Goal: Find specific page/section: Find specific page/section

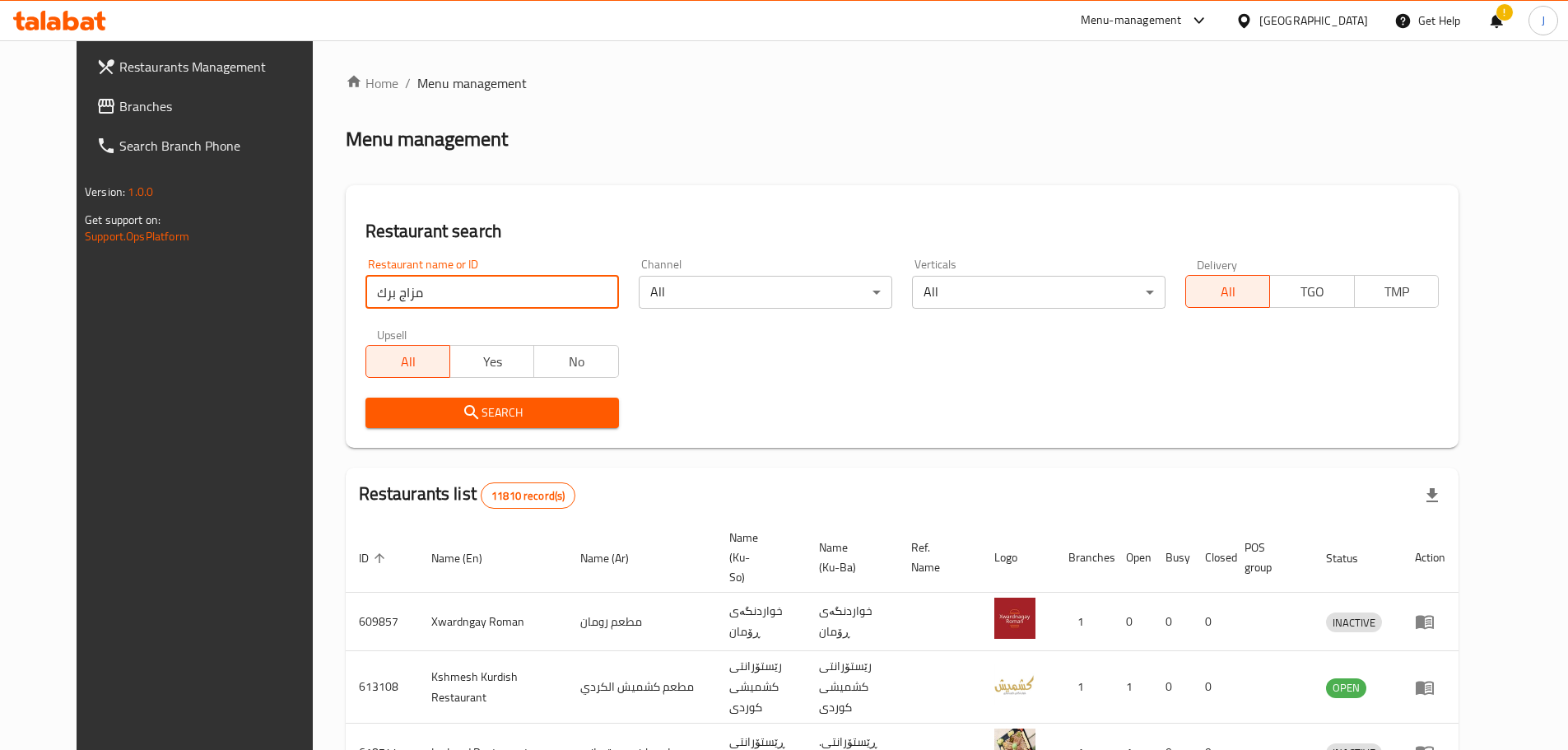
click button "Search" at bounding box center [492, 412] width 254 height 30
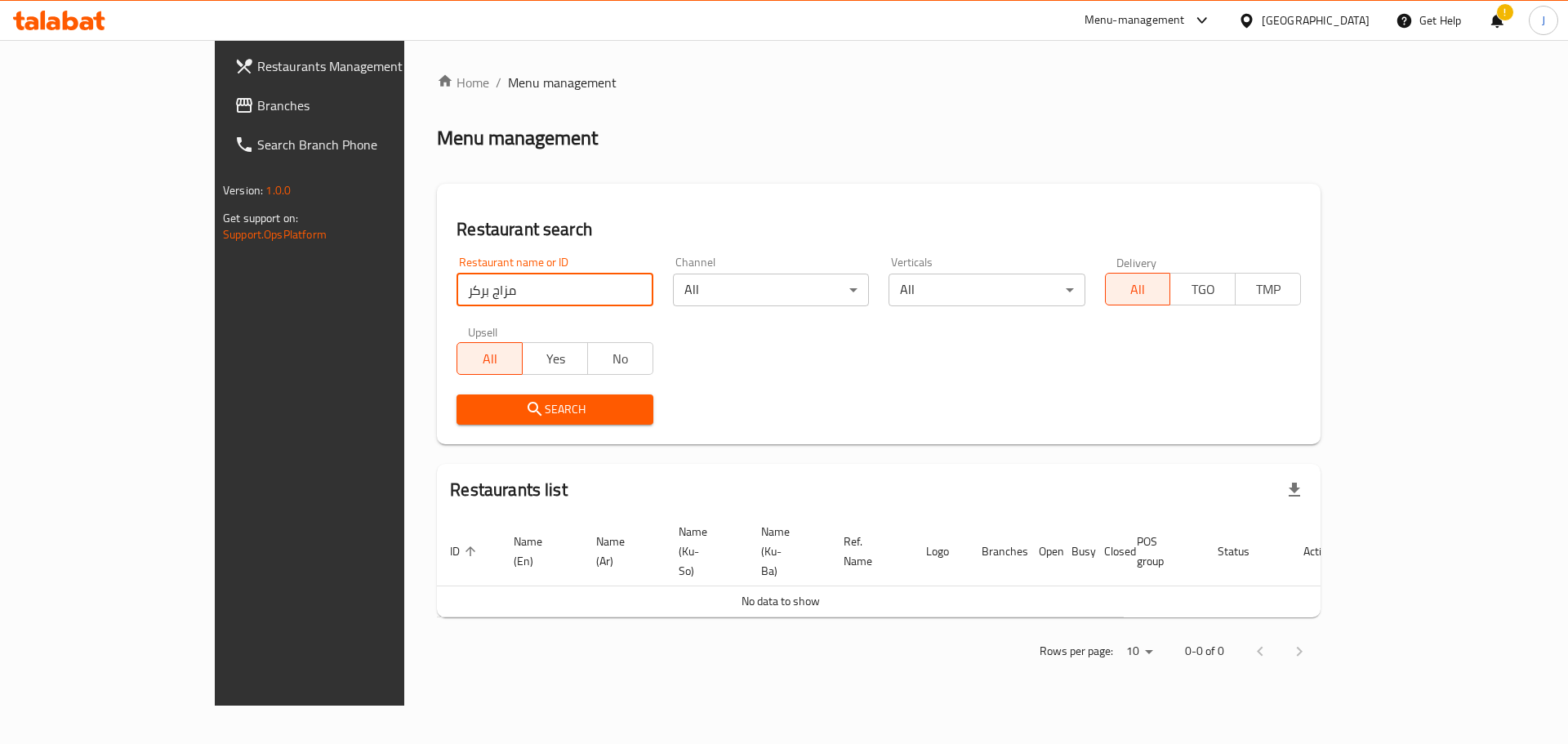
type input "مزاج بركر"
click button "Search" at bounding box center [555, 409] width 196 height 30
click at [580, 287] on input "مزاج بركر" at bounding box center [555, 290] width 196 height 33
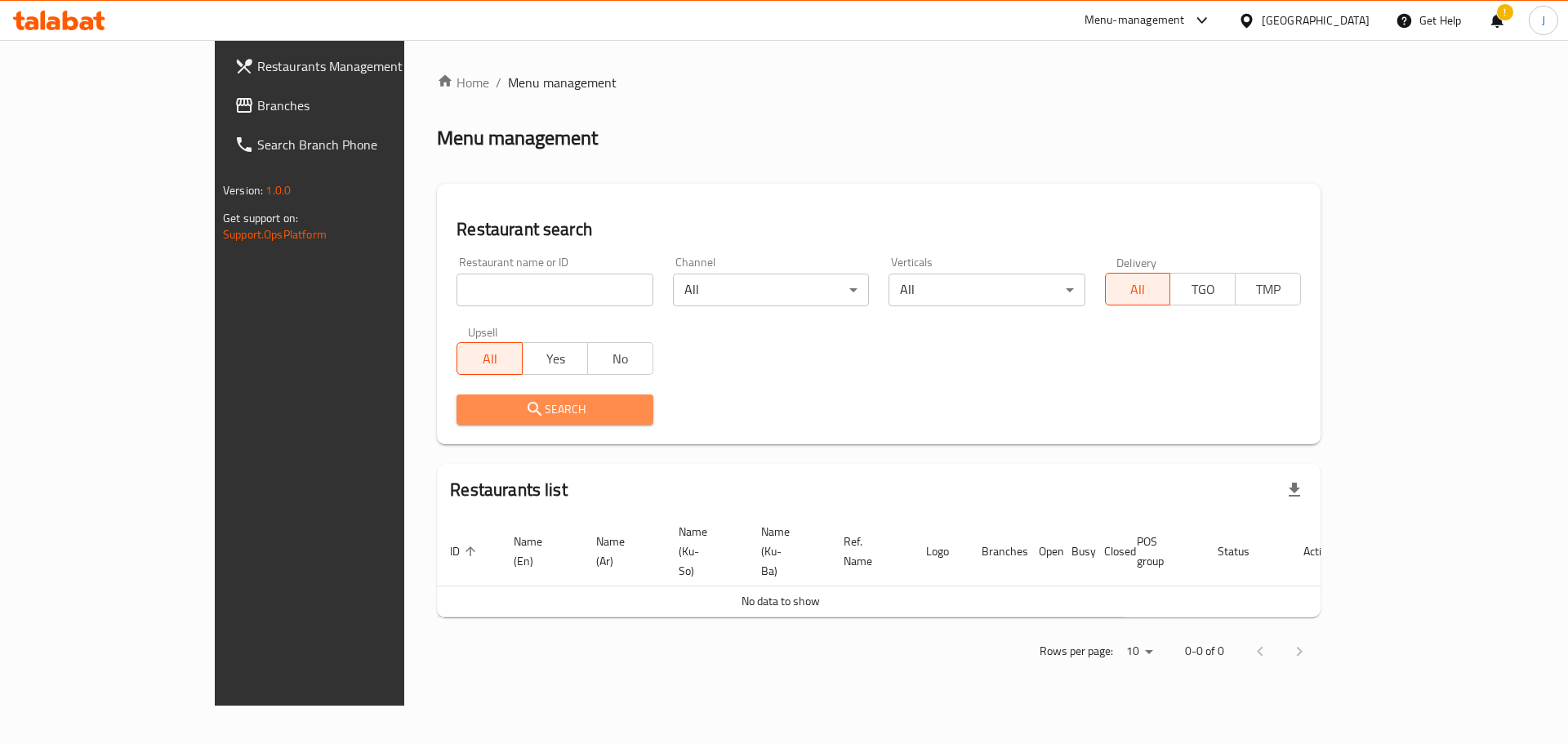
click at [469, 413] on span "Search" at bounding box center [554, 409] width 170 height 20
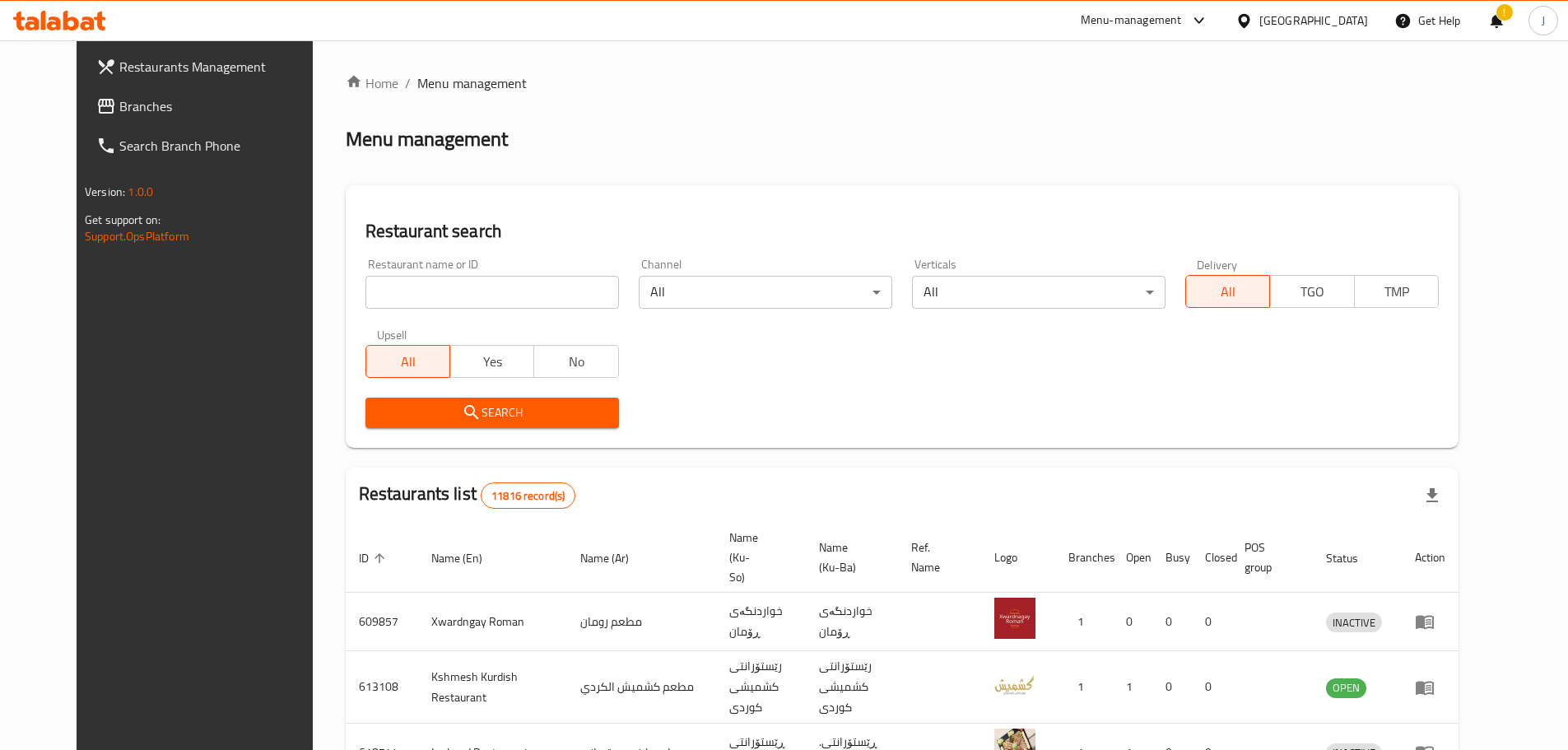
click at [445, 303] on input "search" at bounding box center [492, 293] width 254 height 33
paste input "652536"
type input "652536"
click button "Search" at bounding box center [492, 412] width 254 height 30
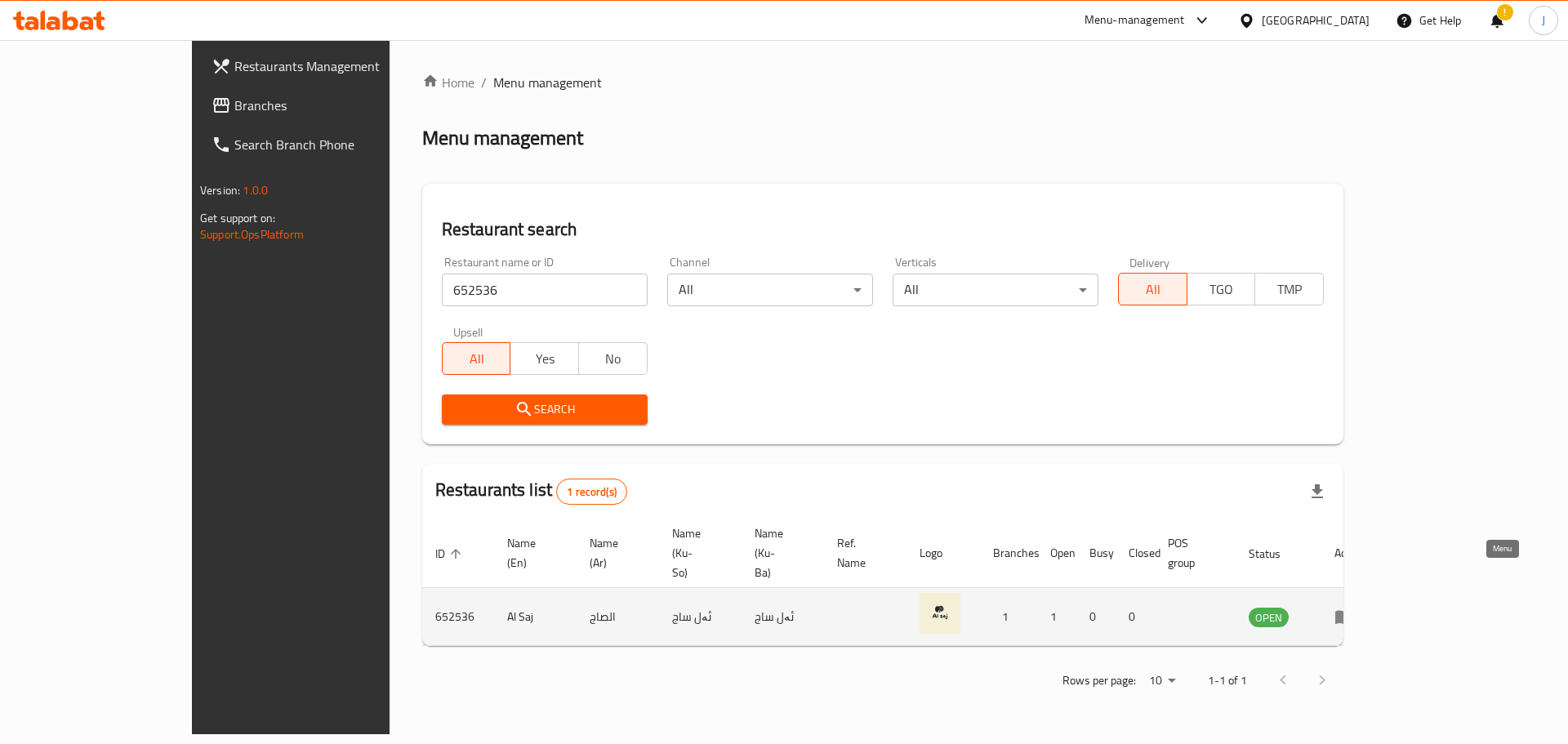
click at [1354, 607] on icon "enhanced table" at bounding box center [1345, 617] width 19 height 19
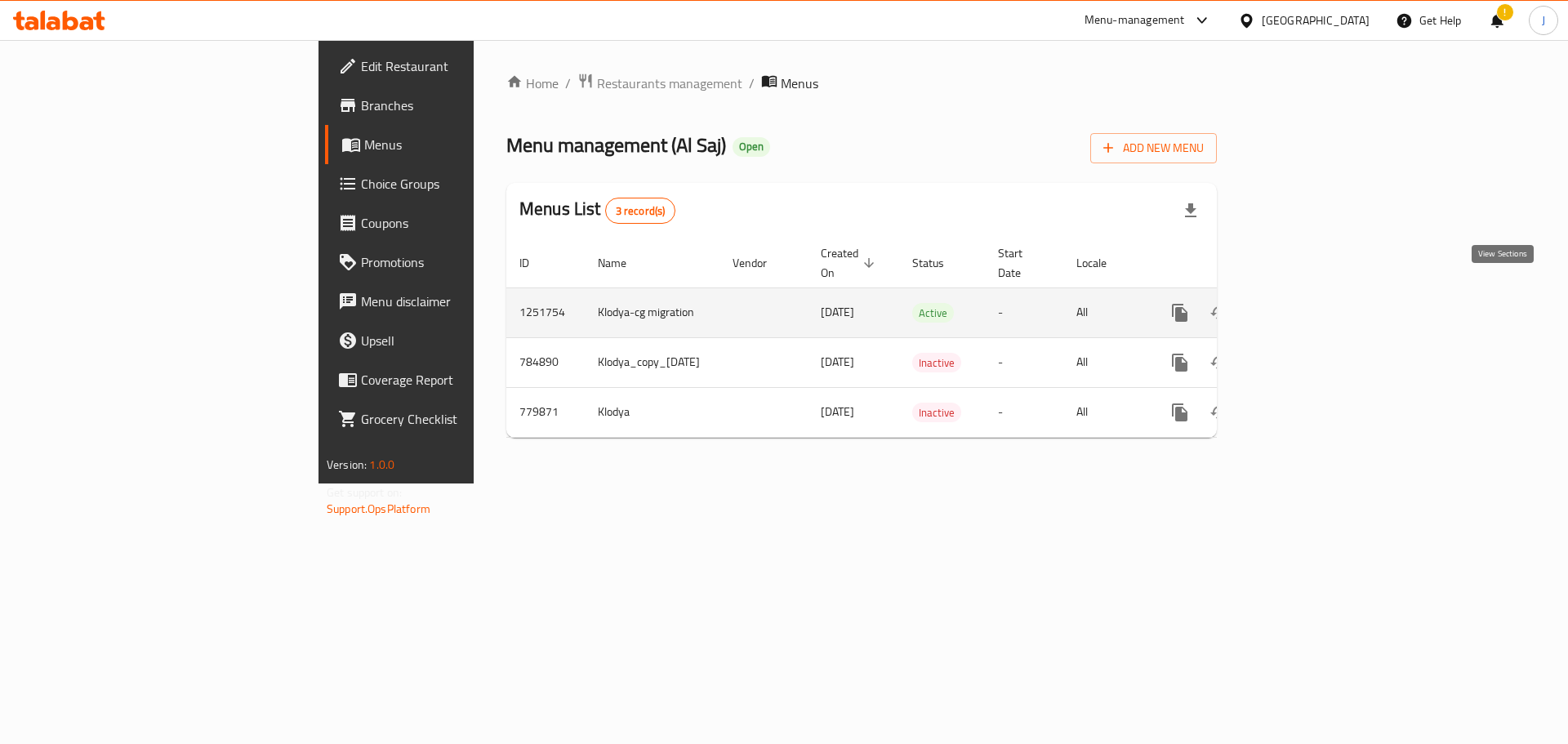
click at [1308, 303] on icon "enhanced table" at bounding box center [1298, 313] width 19 height 19
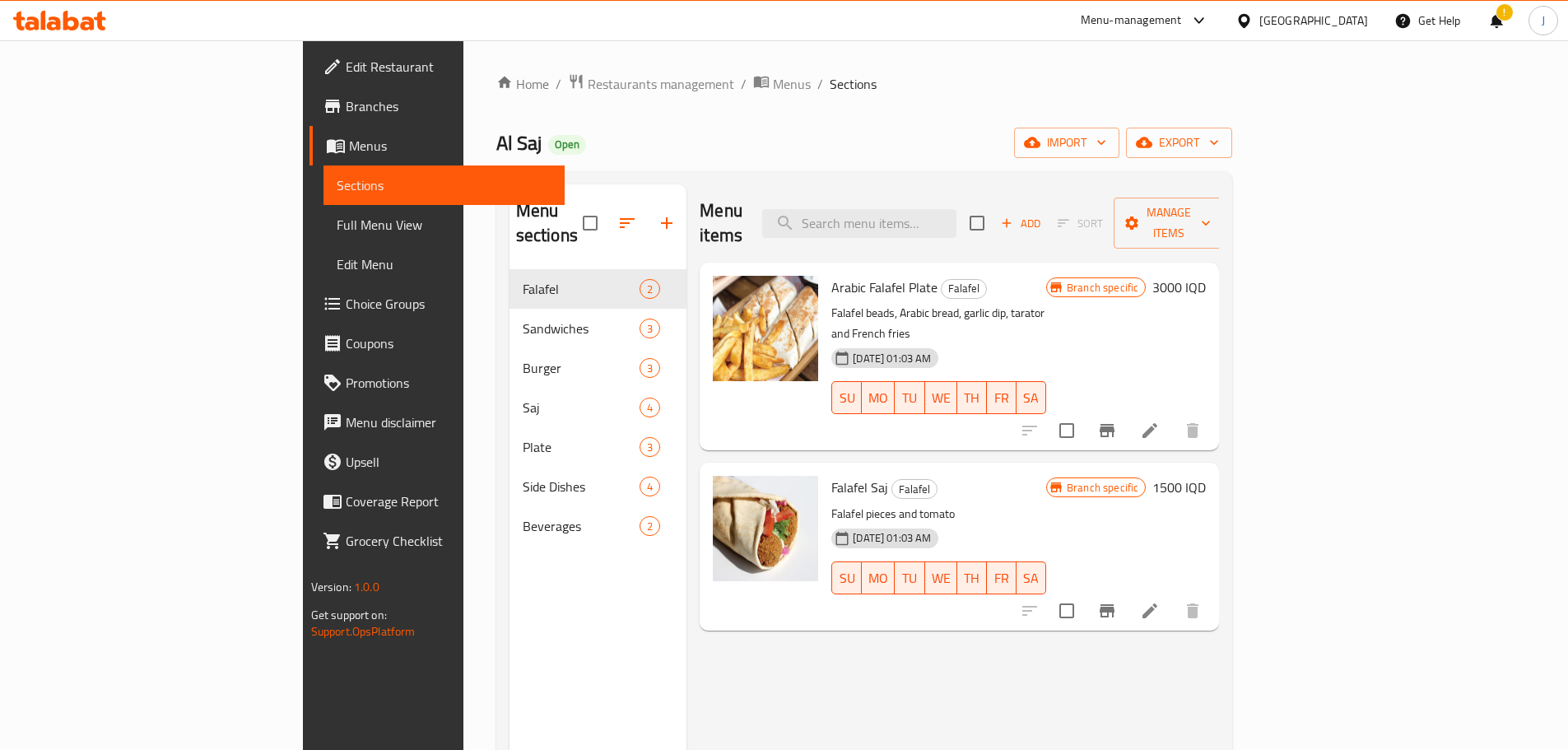
click at [346, 111] on span "Branches" at bounding box center [449, 106] width 206 height 20
